Goal: Task Accomplishment & Management: Use online tool/utility

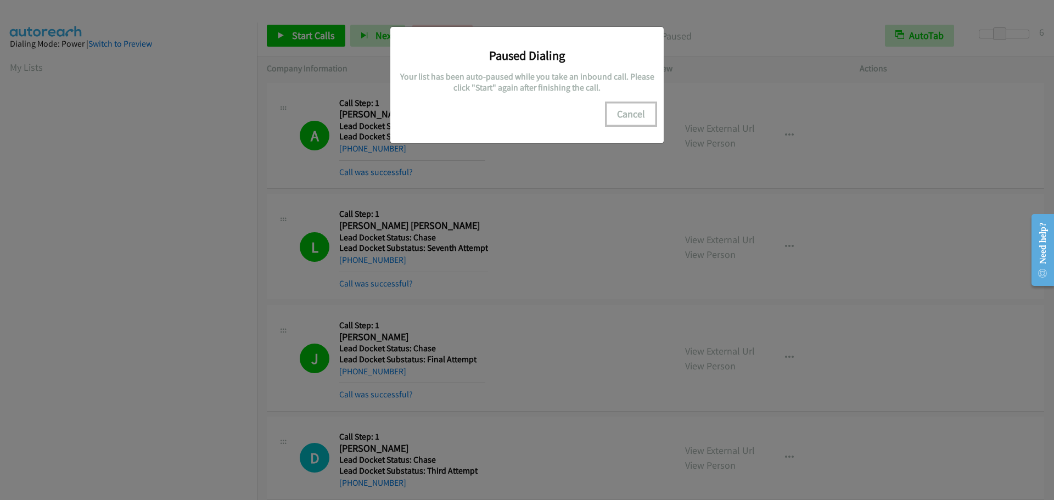
scroll to position [115, 0]
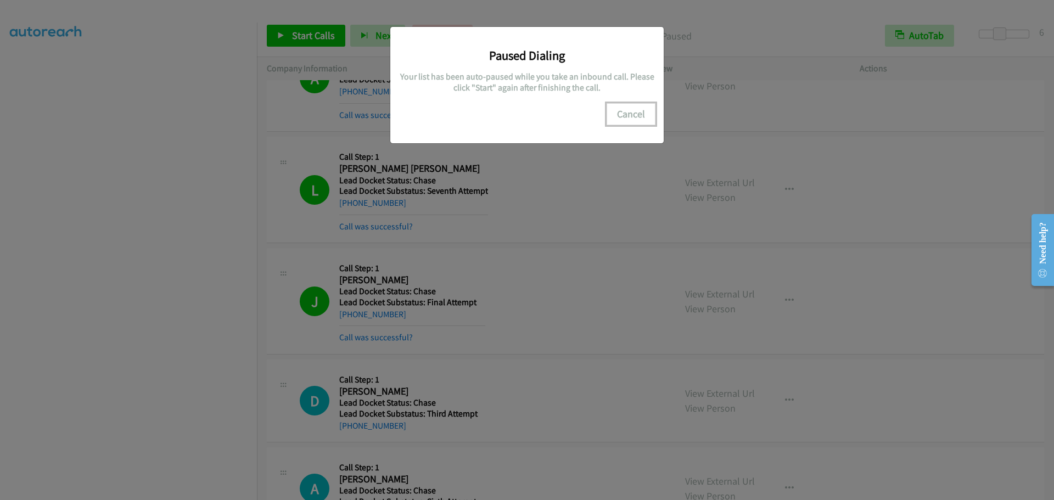
click at [625, 114] on button "Cancel" at bounding box center [630, 114] width 49 height 22
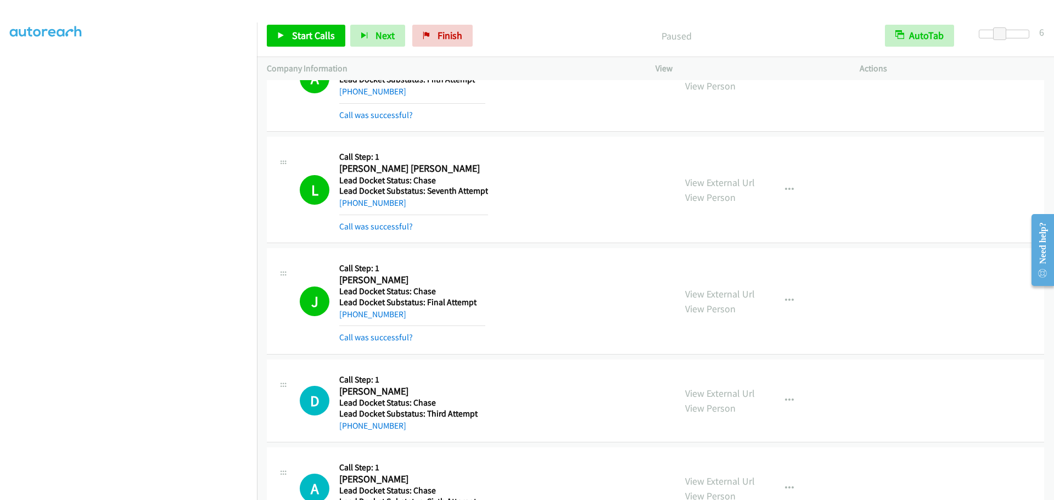
scroll to position [0, 0]
click at [36, 70] on link "My Lists" at bounding box center [26, 67] width 33 height 13
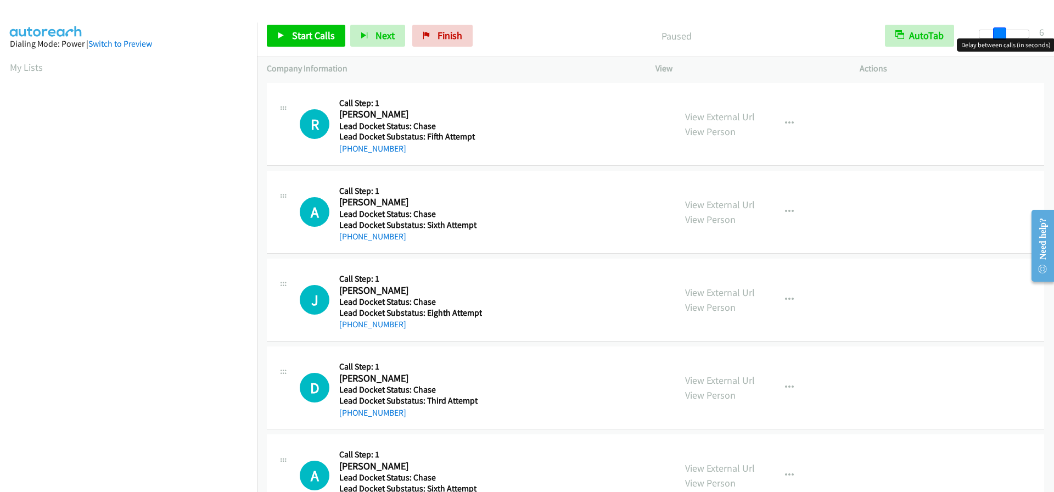
drag, startPoint x: 982, startPoint y: 33, endPoint x: 1001, endPoint y: 33, distance: 19.2
click at [1001, 33] on span at bounding box center [999, 33] width 13 height 13
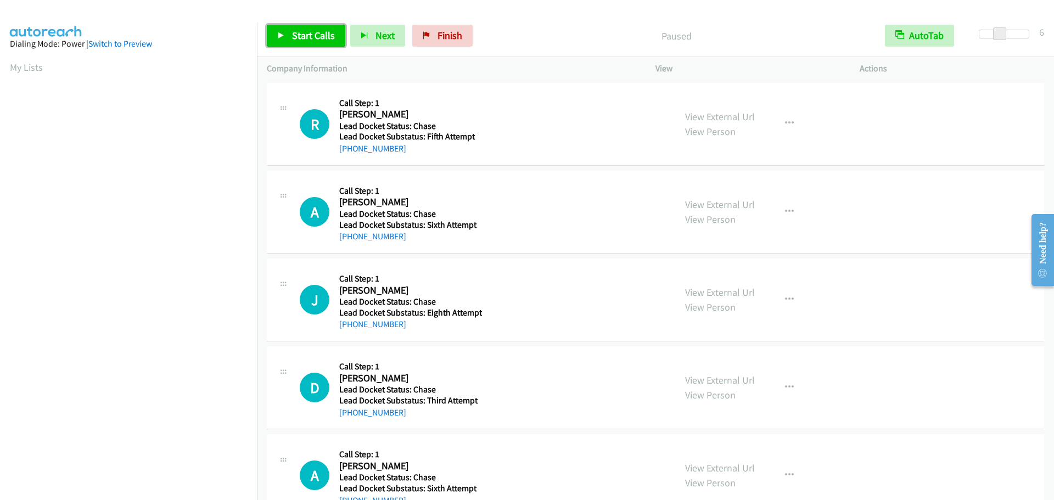
click at [300, 33] on span "Start Calls" at bounding box center [313, 35] width 43 height 13
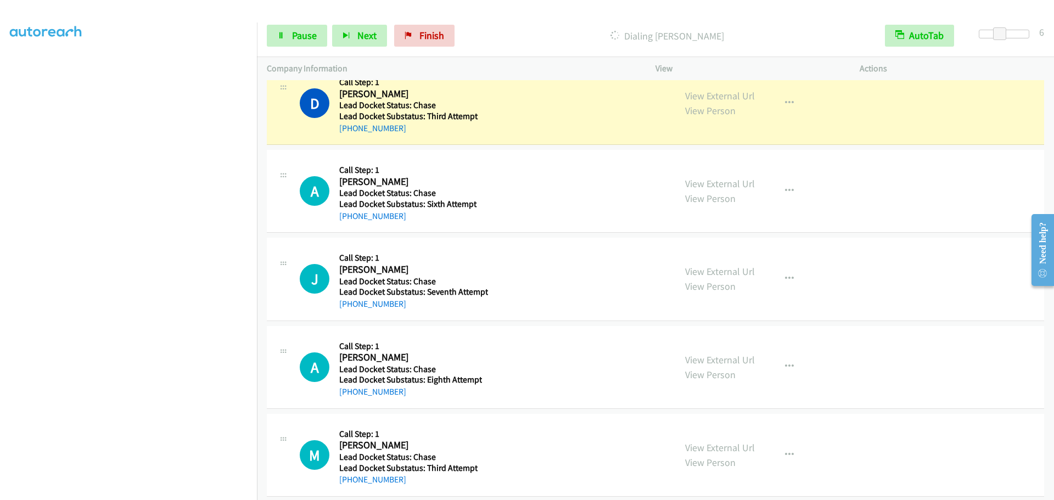
scroll to position [300, 0]
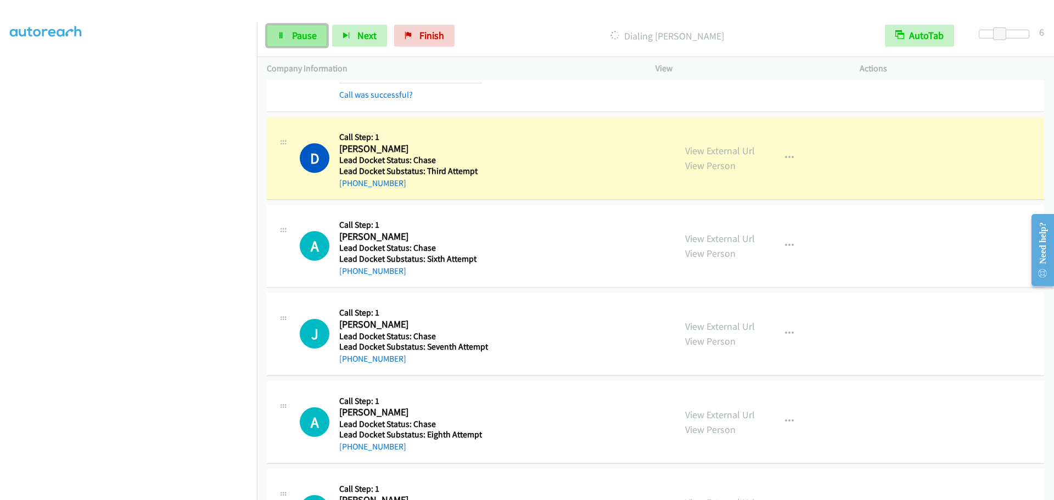
click at [310, 37] on span "Pause" at bounding box center [304, 35] width 25 height 13
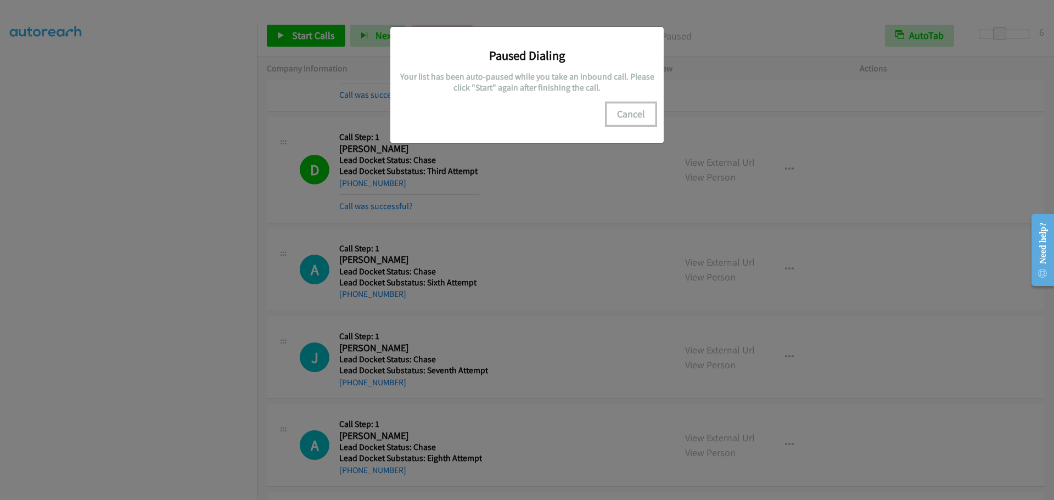
click at [627, 115] on button "Cancel" at bounding box center [630, 114] width 49 height 22
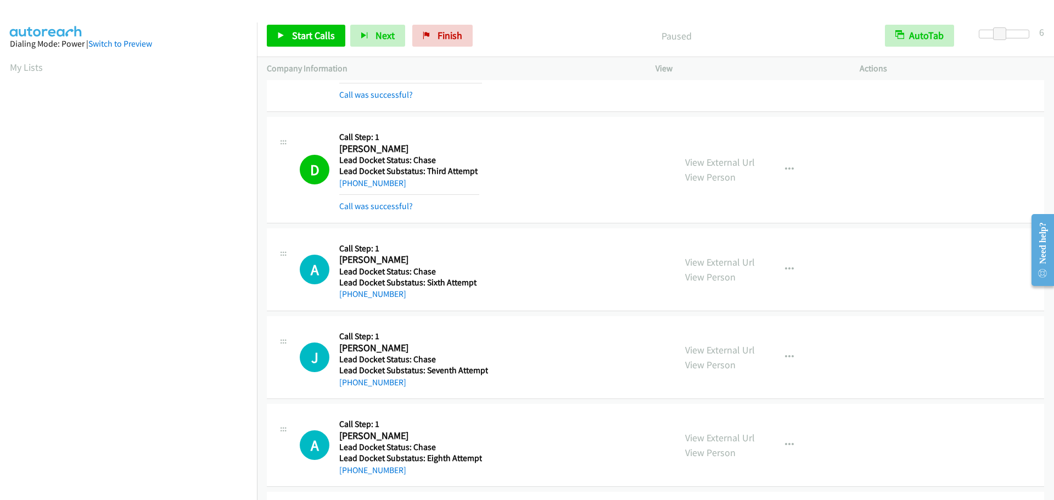
scroll to position [355, 0]
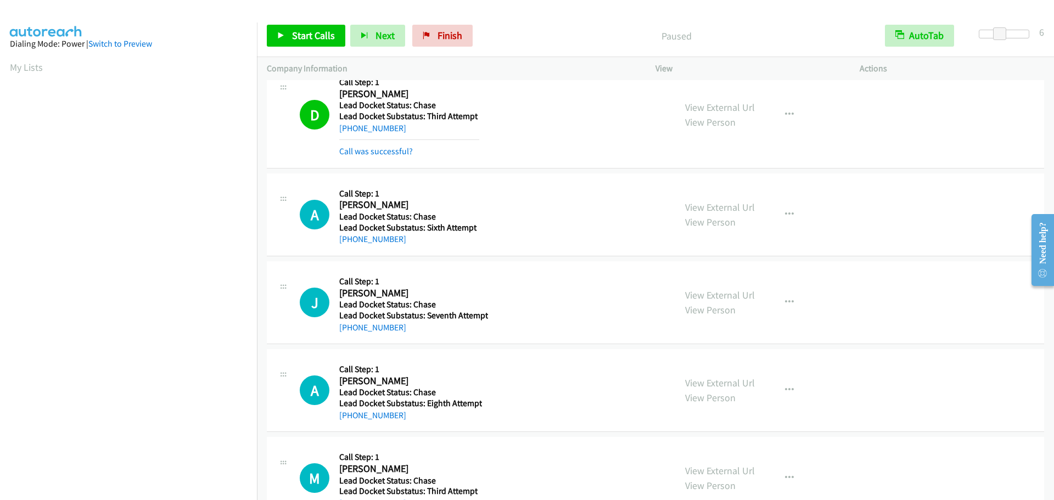
drag, startPoint x: 35, startPoint y: 65, endPoint x: 55, endPoint y: 58, distance: 21.5
click at [35, 65] on link "My Lists" at bounding box center [26, 67] width 33 height 13
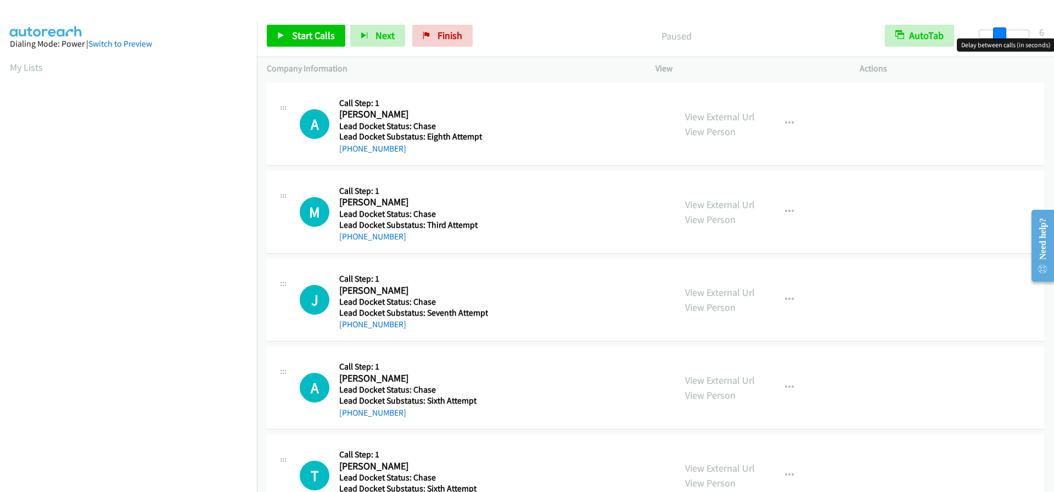
drag, startPoint x: 974, startPoint y: 39, endPoint x: 994, endPoint y: 32, distance: 21.5
click at [994, 32] on span at bounding box center [999, 33] width 13 height 13
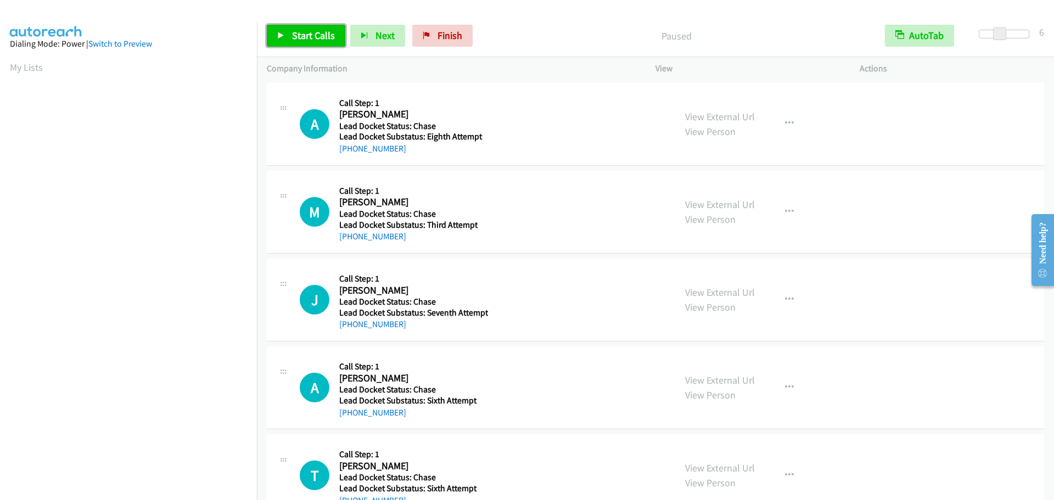
click at [317, 32] on span "Start Calls" at bounding box center [313, 35] width 43 height 13
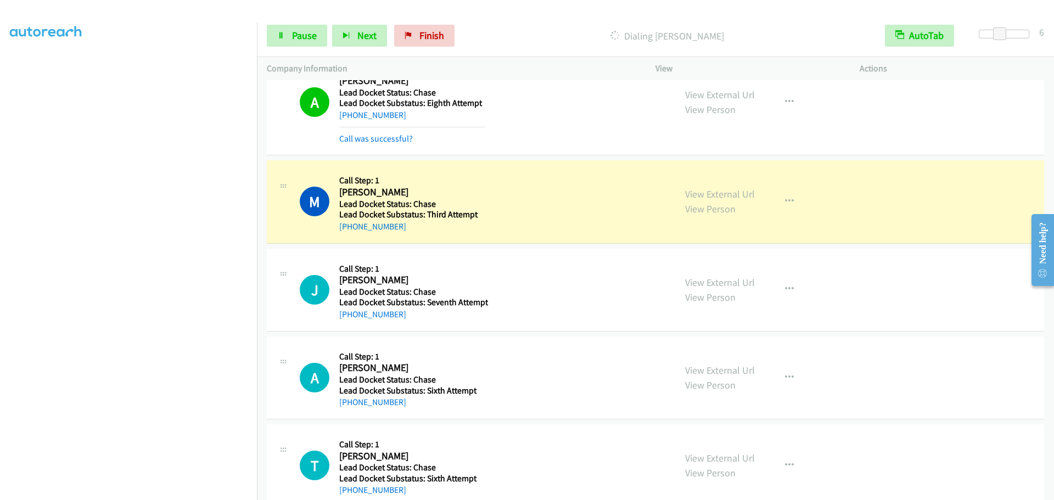
scroll to position [57, 0]
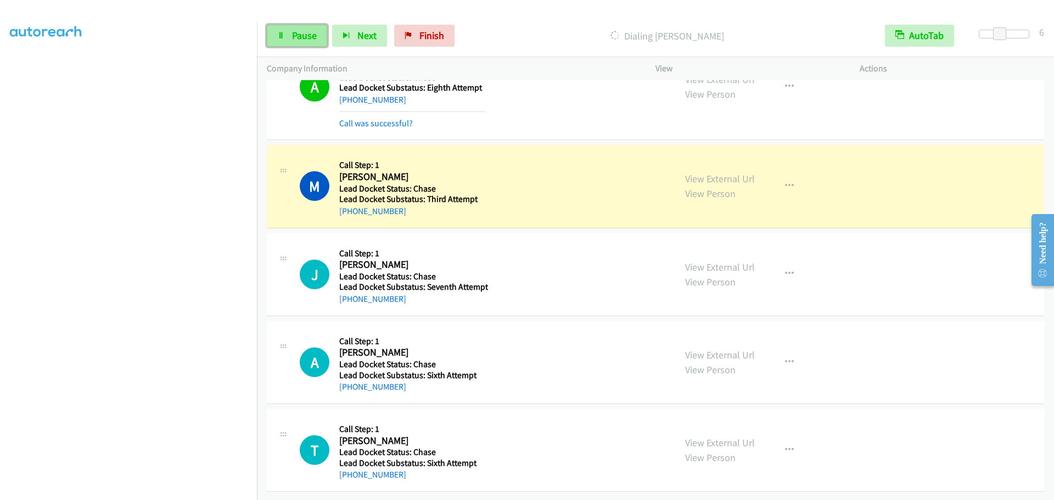
click at [282, 37] on icon at bounding box center [281, 36] width 8 height 8
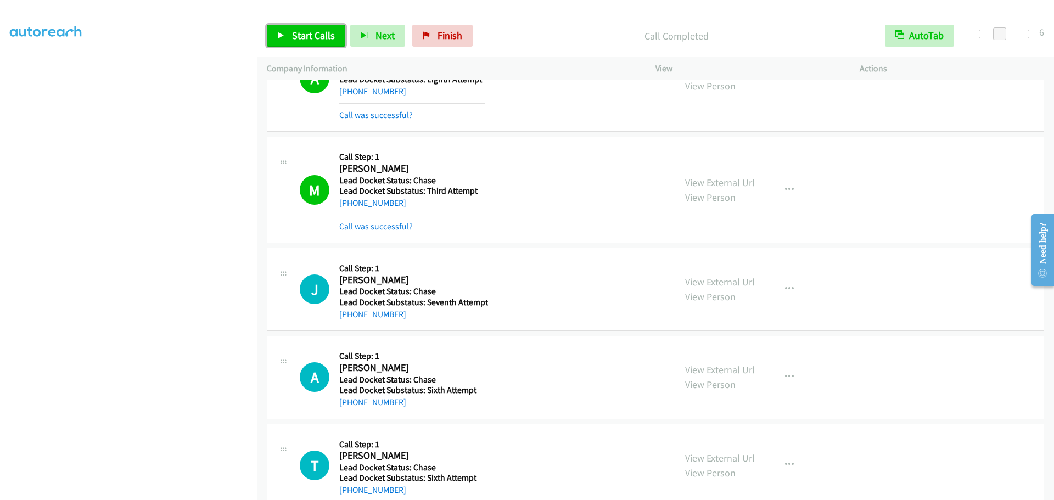
click at [330, 38] on span "Start Calls" at bounding box center [313, 35] width 43 height 13
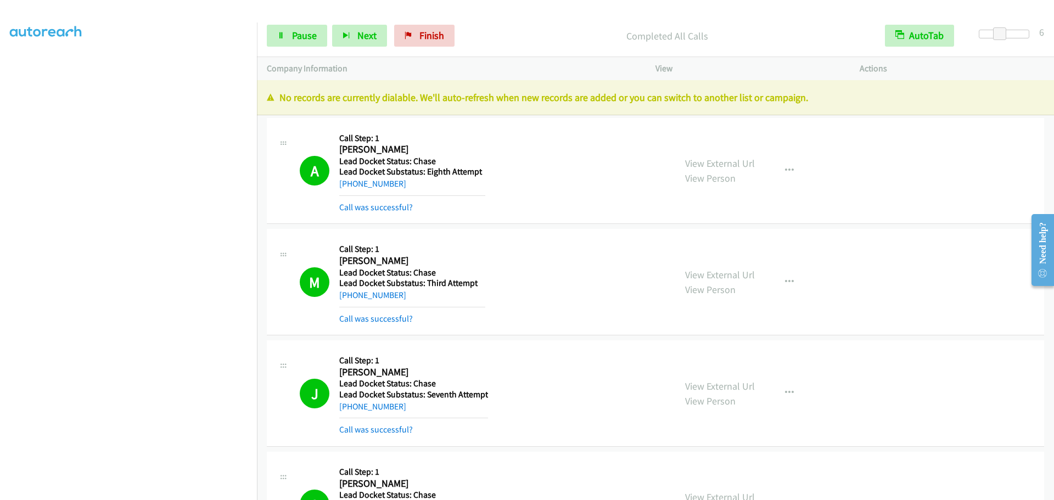
scroll to position [0, 0]
click at [21, 65] on link "My Lists" at bounding box center [26, 67] width 33 height 13
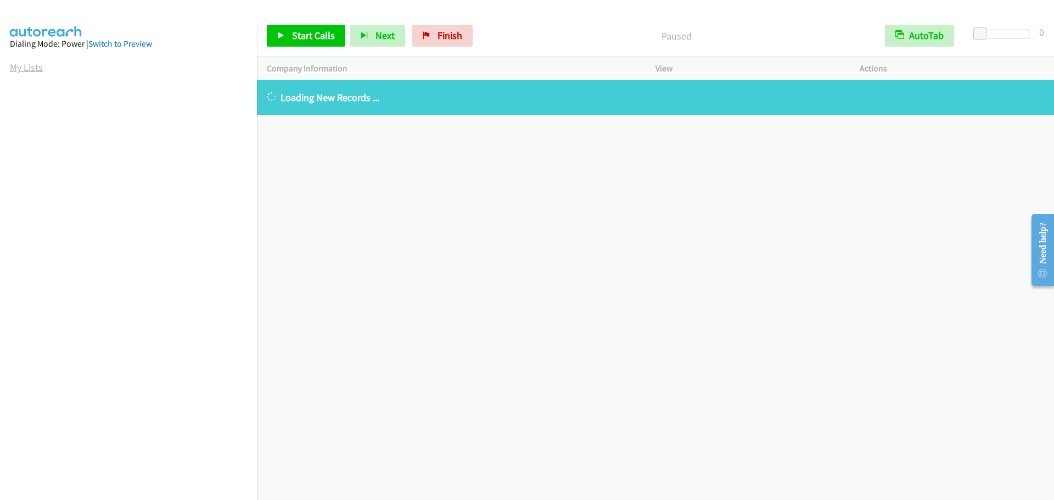
click at [18, 68] on link "My Lists" at bounding box center [26, 67] width 33 height 13
